Goal: Communication & Community: Answer question/provide support

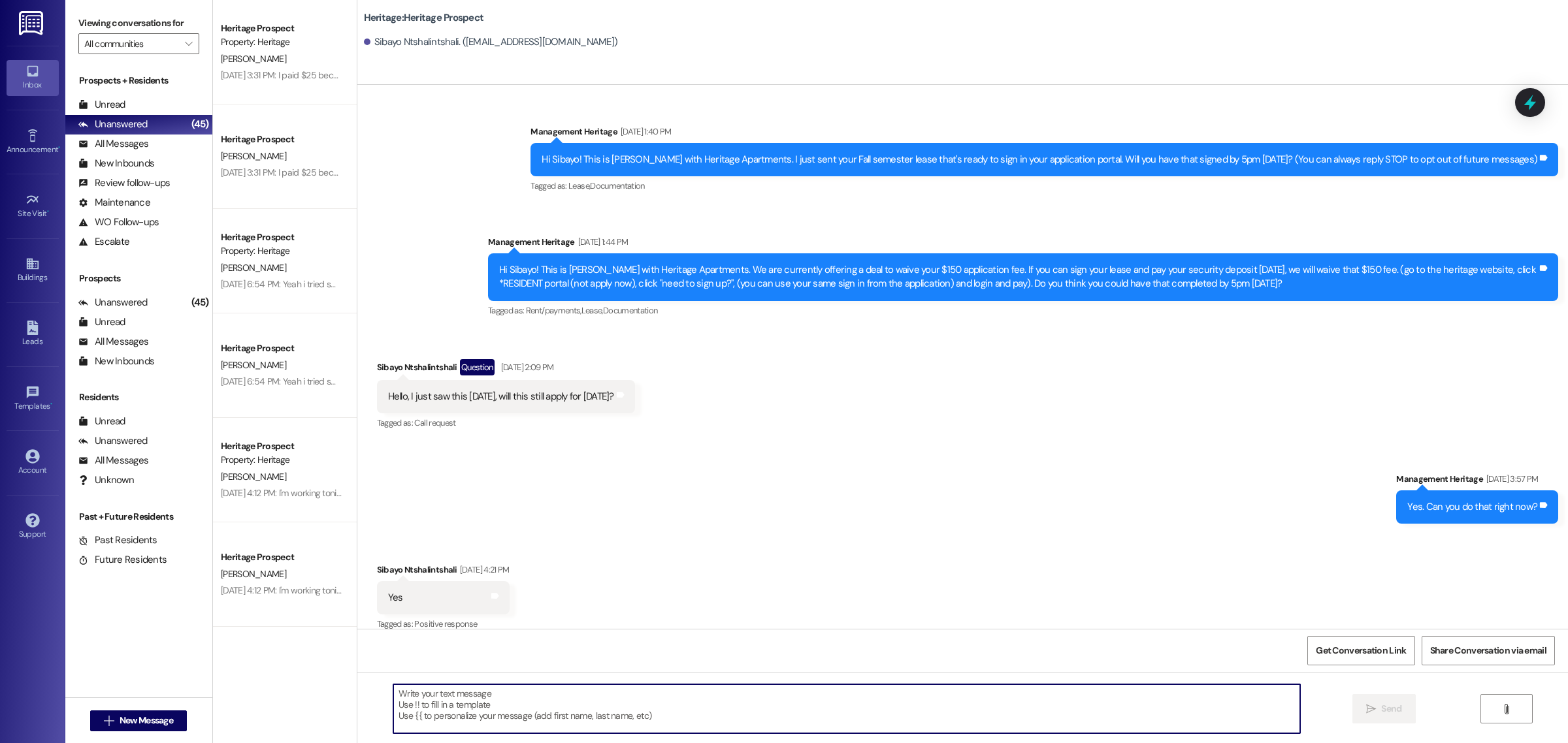
scroll to position [2666, 0]
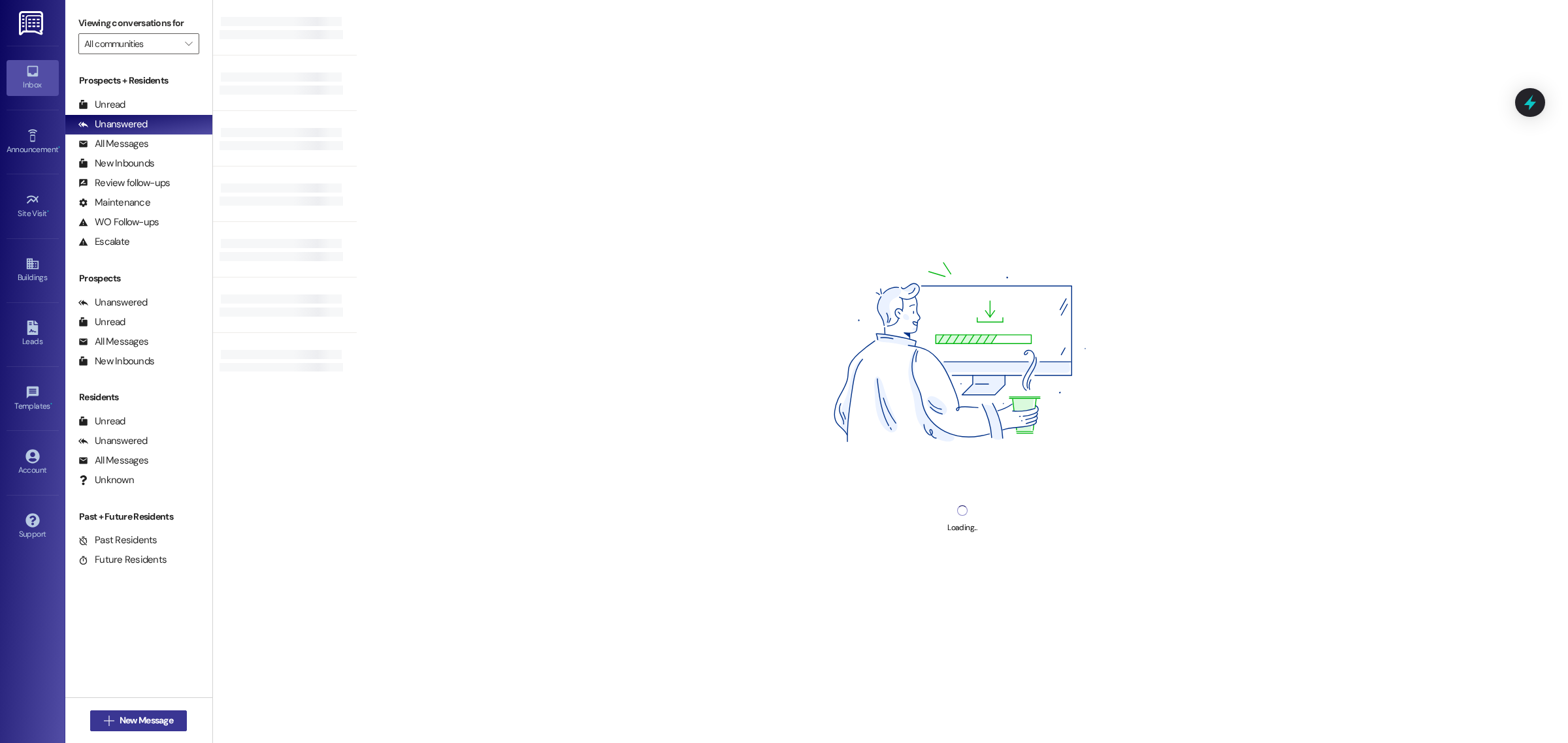
click at [162, 720] on span "New Message" at bounding box center [146, 721] width 53 height 14
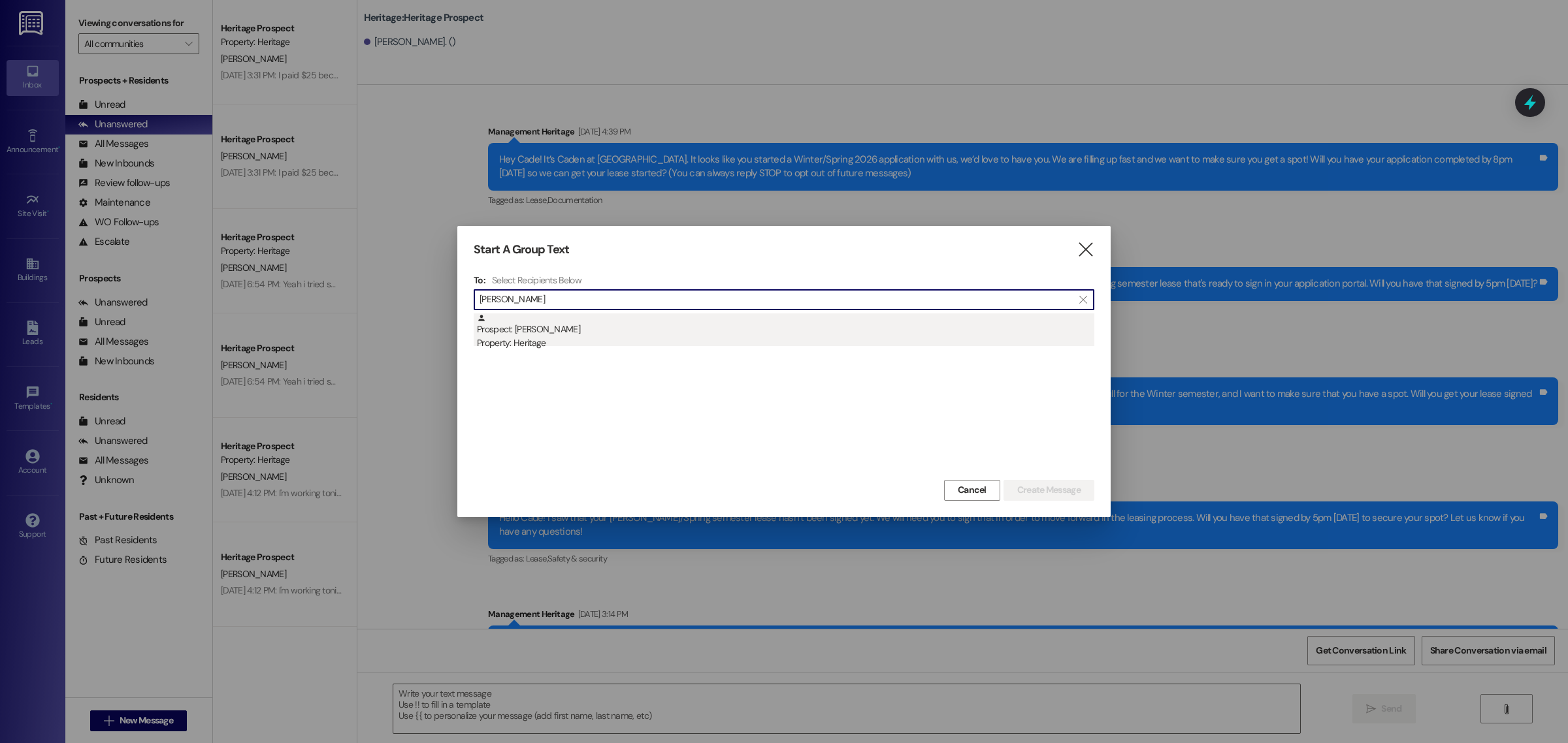
type input "[PERSON_NAME]"
click at [530, 349] on div "Property: Heritage" at bounding box center [785, 343] width 618 height 14
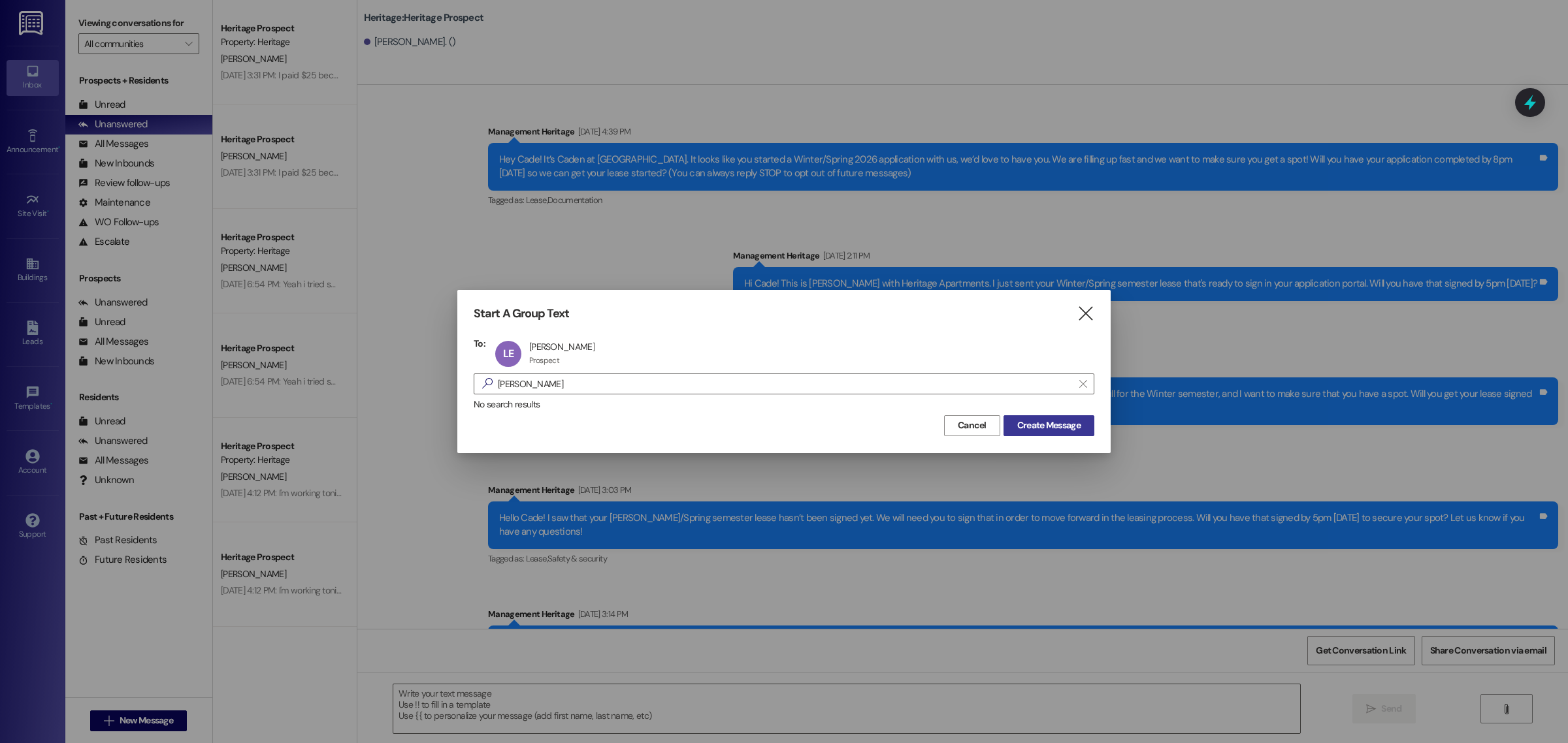
click at [1026, 423] on span "Create Message" at bounding box center [1048, 426] width 63 height 14
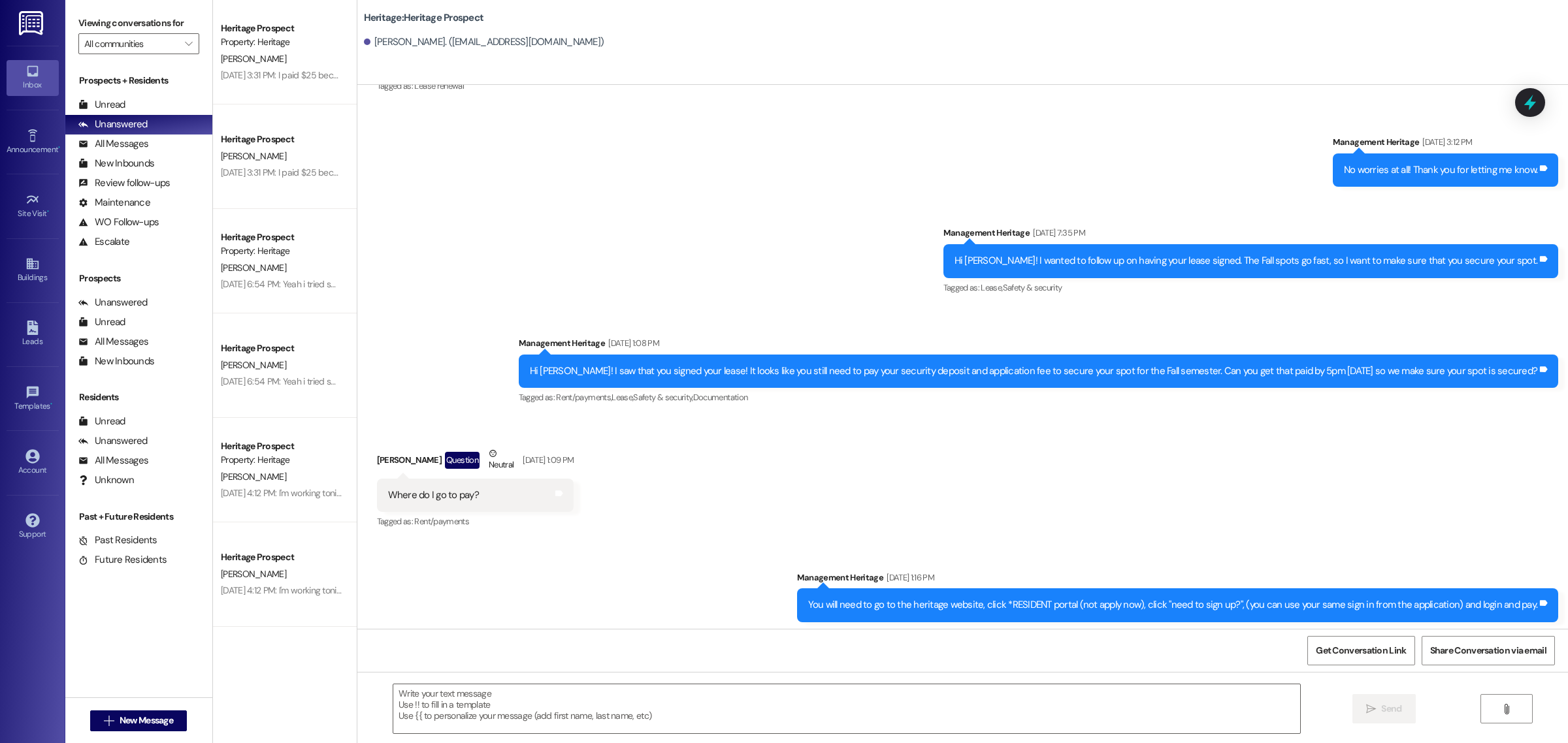
scroll to position [723, 0]
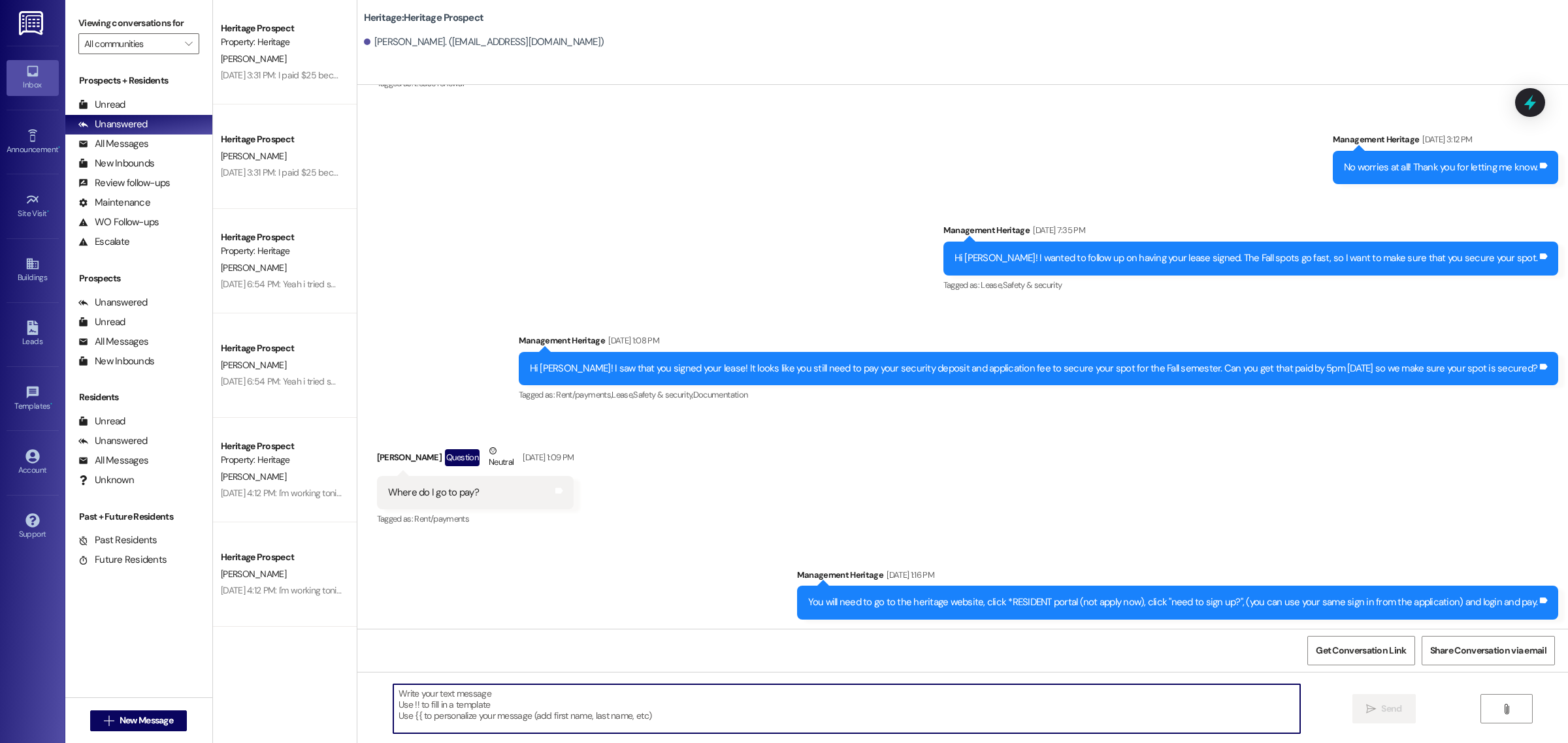
click at [536, 704] on textarea at bounding box center [847, 709] width 907 height 49
type textarea "Hey [PERSON_NAME]! I got that sent over to you! Will you let me know when you g…"
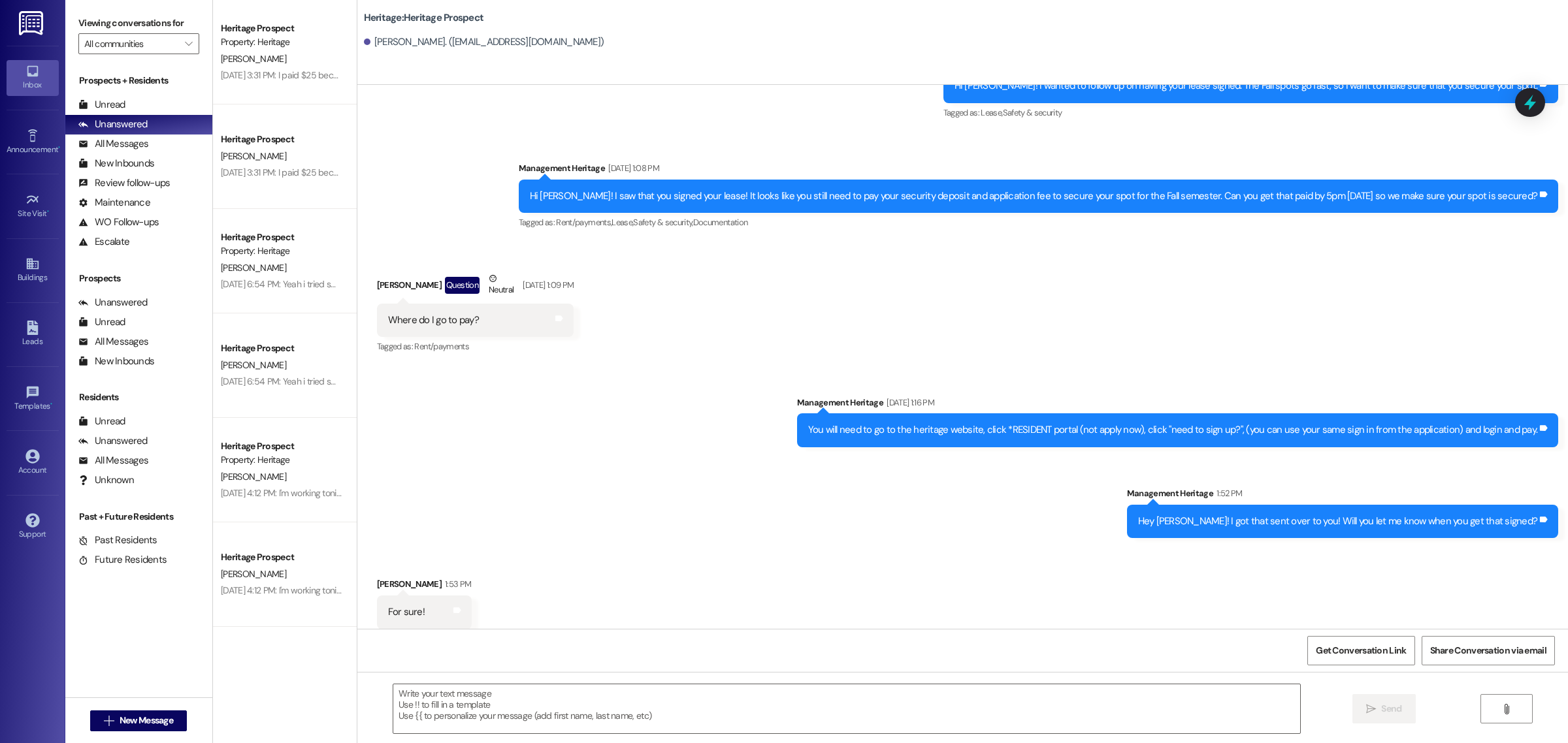
scroll to position [905, 0]
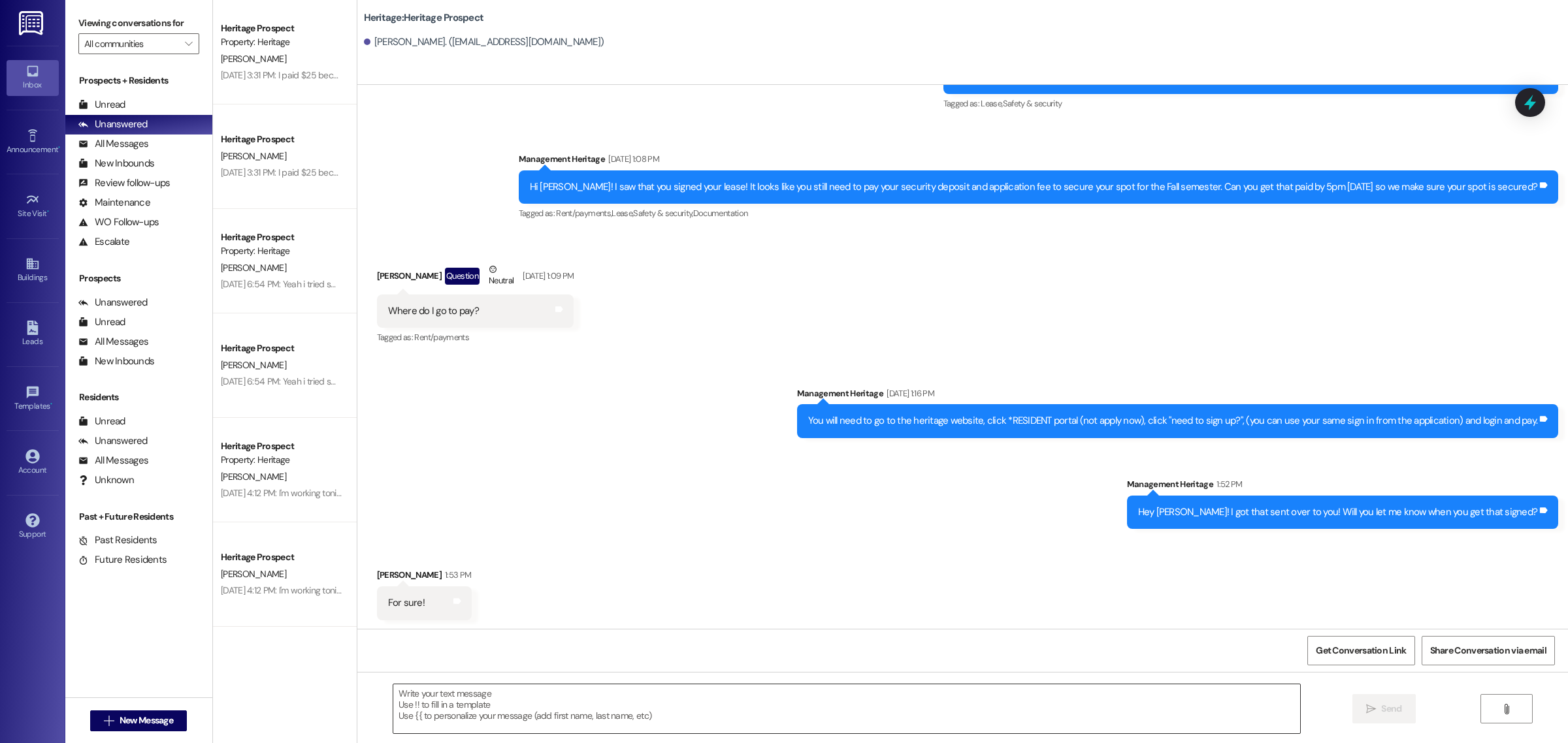
click at [526, 710] on textarea at bounding box center [847, 709] width 907 height 49
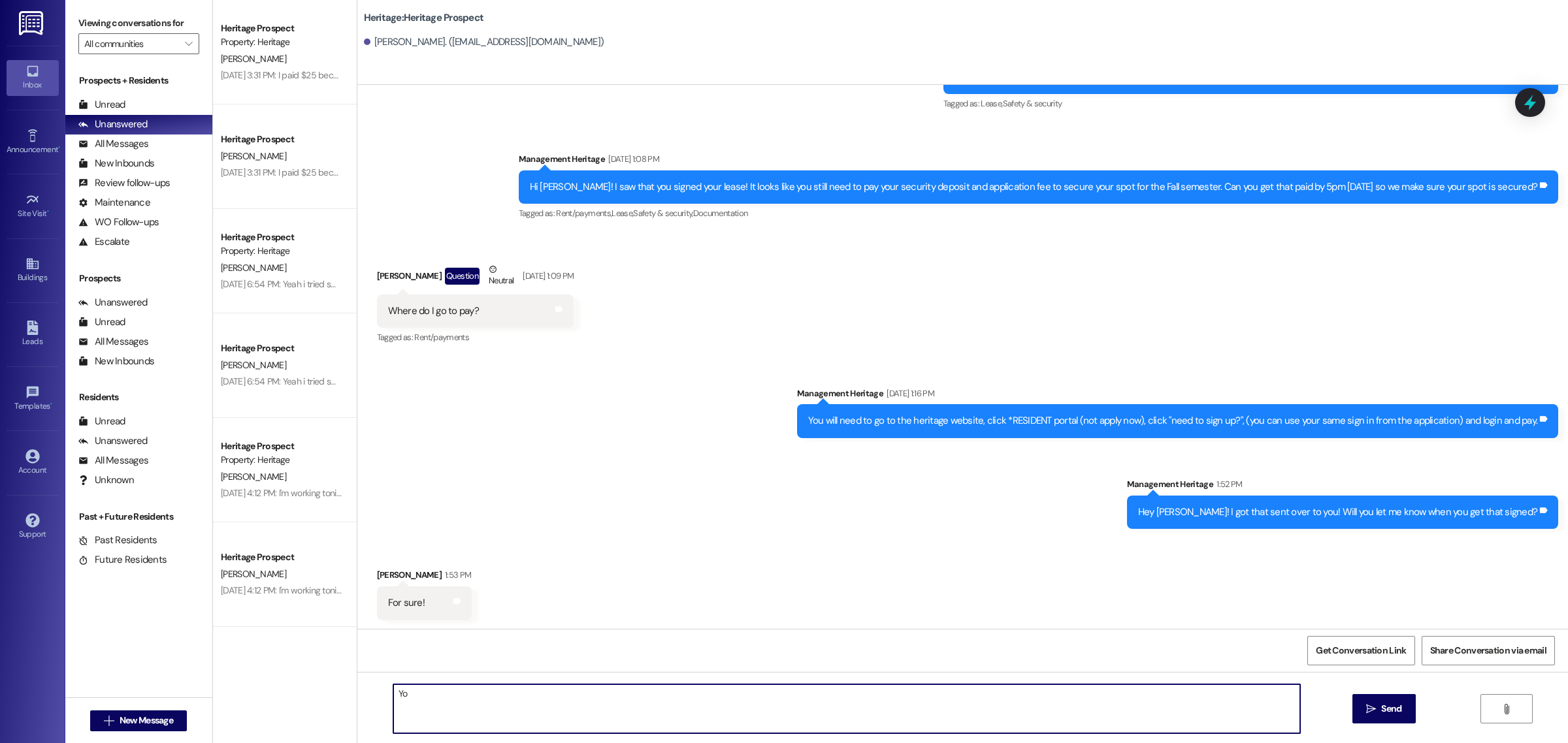
type textarea "Y"
type textarea "Thank you! I appreciate you!"
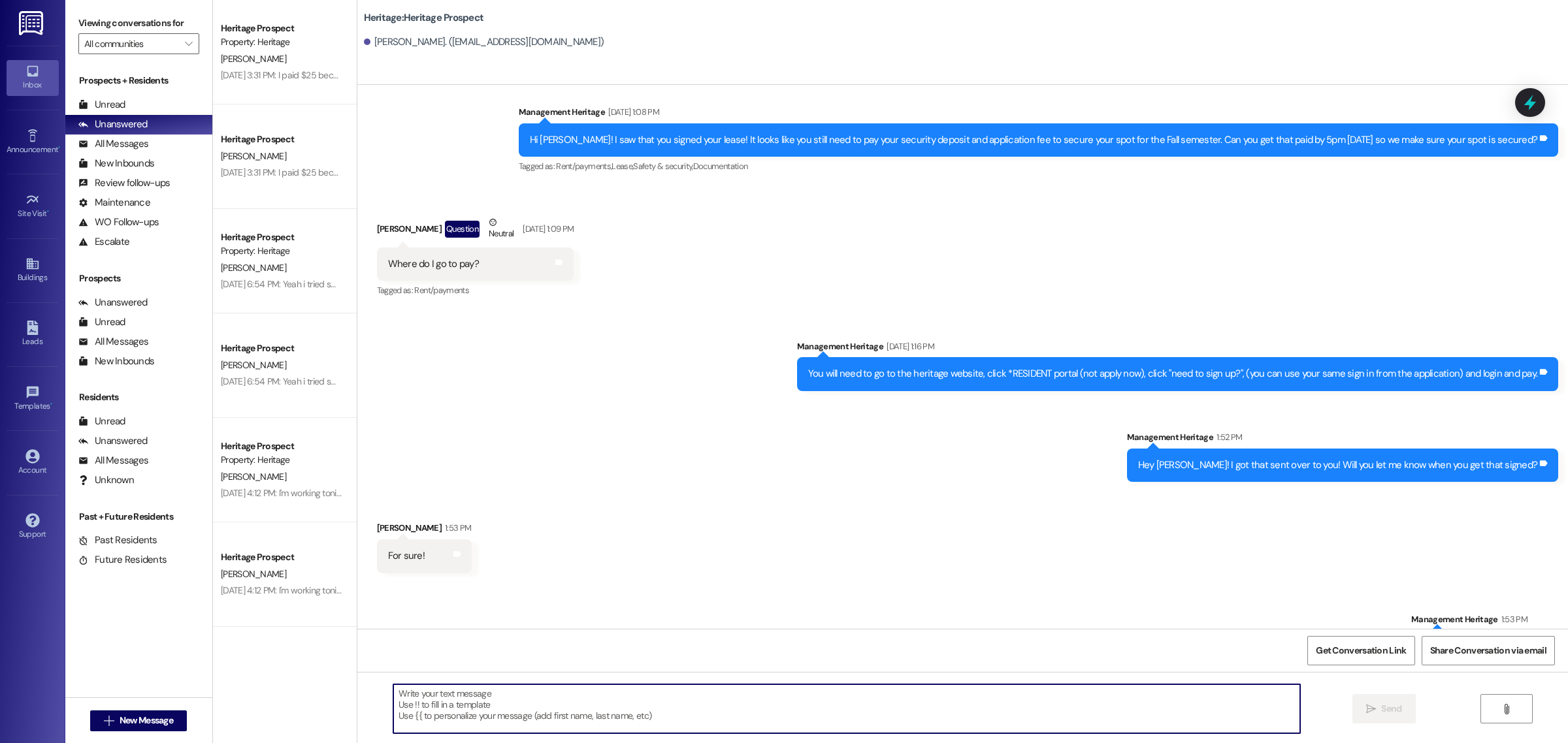
scroll to position [996, 0]
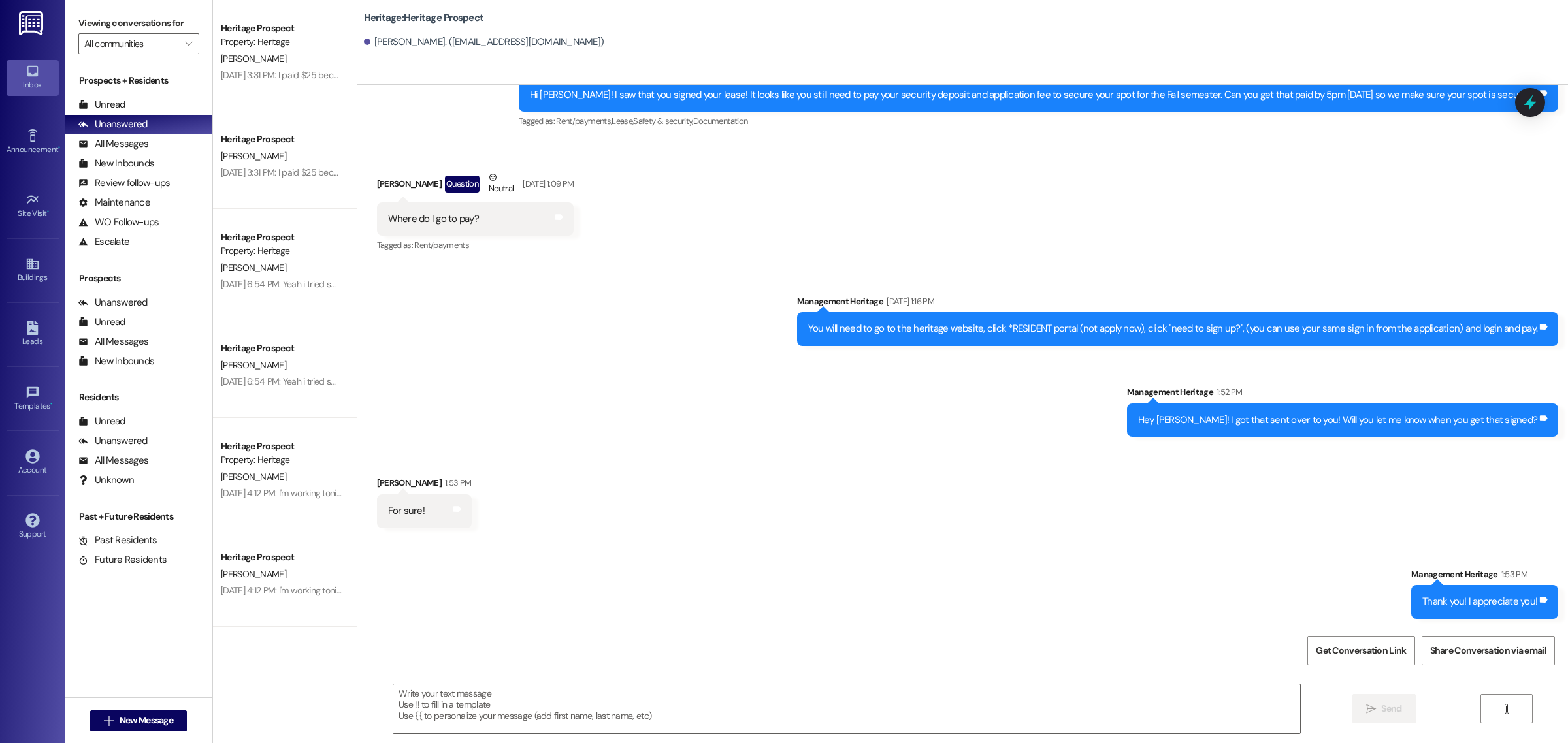
click at [650, 412] on div "Sent via SMS Management Heritage [DATE] 1:16 PM You will need to go to the heri…" at bounding box center [963, 356] width 1210 height 182
click at [1491, 73] on button "See them now!" at bounding box center [1509, 81] width 63 height 18
click at [171, 100] on div "Unread (0)" at bounding box center [139, 105] width 147 height 20
